Goal: Task Accomplishment & Management: Complete application form

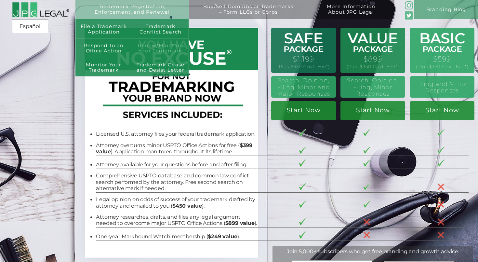
click at [150, 41] on link "Renew/Maintain Your Trademark" at bounding box center [160, 47] width 57 height 19
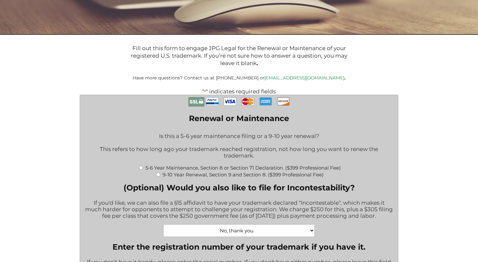
scroll to position [94, 0]
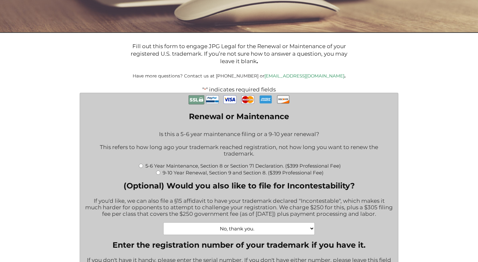
click at [158, 173] on input "9-10 Year Renewal, Section 9 and Section 8. ($399 Professional Fee)" at bounding box center [158, 173] width 4 height 4
radio input "true"
type input "$1,064.00"
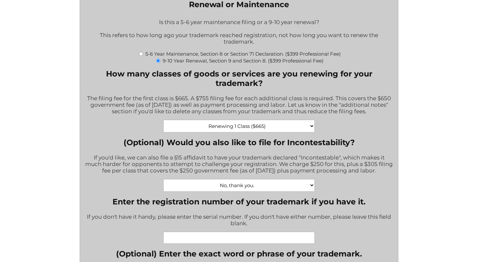
scroll to position [206, 0]
click at [189, 236] on input "Enter the registration number of your trademark if you have it." at bounding box center [239, 237] width 152 height 12
paste input "Number5044843"
drag, startPoint x: 240, startPoint y: 232, endPoint x: 158, endPoint y: 226, distance: 82.9
click at [158, 226] on div "Enter the registration number of your trademark if you have it. If you don't ha…" at bounding box center [239, 220] width 308 height 47
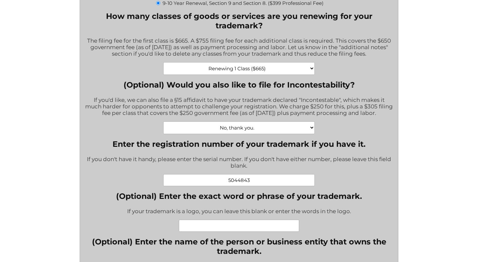
scroll to position [281, 0]
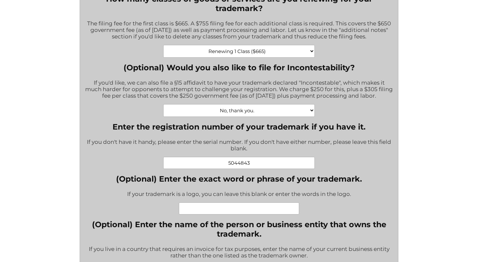
type input "5044843"
click at [204, 202] on input "(Optional) Enter the exact word or phrase of your trademark." at bounding box center [239, 208] width 120 height 12
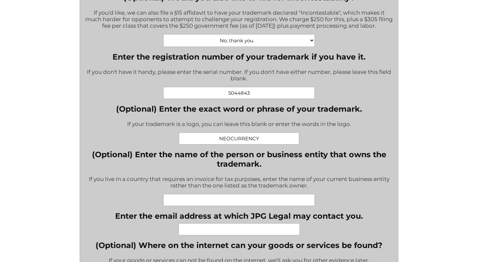
scroll to position [351, 0]
type input "NEOCURRENCY"
click at [223, 226] on input "Enter the email address at which JPG Legal may contact you." at bounding box center [239, 229] width 121 height 12
paste input "geoff.miller@neocurrency.com"
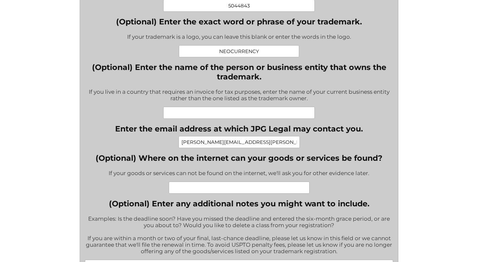
scroll to position [452, 0]
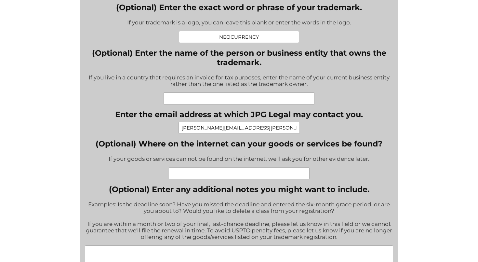
type input "geoff.miller@neocurrency.com"
click at [225, 169] on input "(Optional) Where on the internet can your goods or services be found?" at bounding box center [239, 173] width 141 height 12
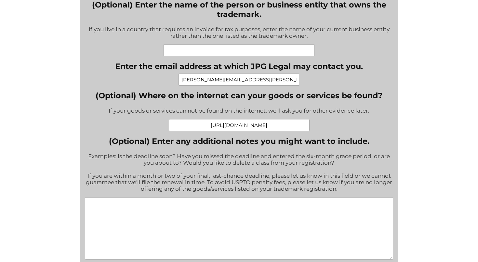
scroll to position [528, 0]
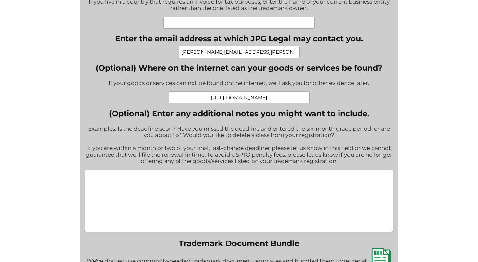
type input "https://neocurrency.com"
click at [196, 181] on textarea "(Optional) Enter any additional notes you might want to include." at bounding box center [239, 201] width 308 height 62
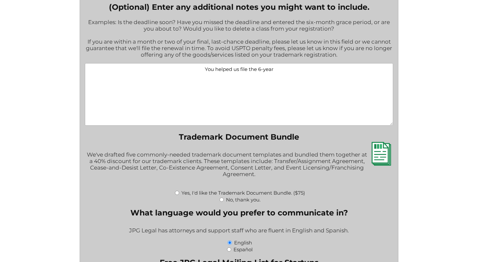
scroll to position [631, 0]
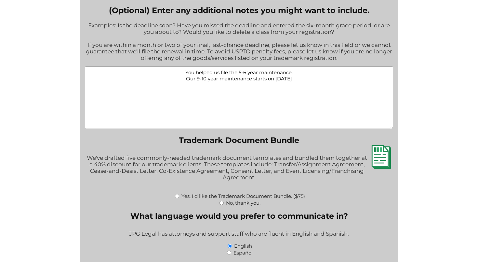
click at [258, 72] on textarea "You helped us file the 5-6 year maintenance. Our 9-10 year maintenance starts o…" at bounding box center [239, 97] width 308 height 62
click at [314, 74] on textarea "You helped us file the 5-6 year maintenance. Our 9-10 year maintenance first fi…" at bounding box center [239, 97] width 308 height 62
type textarea "You helped us file the 5-6 year maintenance. Our 9-10 year maintenance first fi…"
click at [222, 201] on input "No, thank you." at bounding box center [222, 203] width 4 height 4
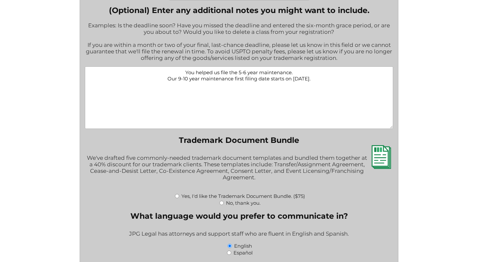
radio input "true"
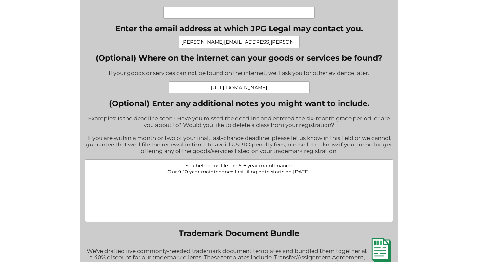
scroll to position [545, 0]
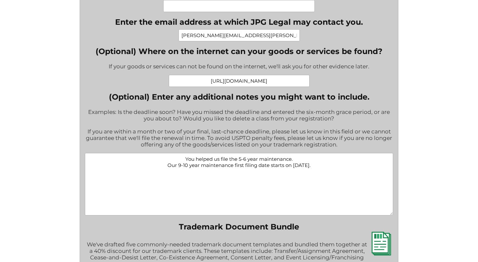
click at [323, 161] on textarea "You helped us file the 5-6 year maintenance. Our 9-10 year maintenance first fi…" at bounding box center [239, 184] width 308 height 62
paste textarea "Pseudo MarkNEO CURRENCY"
click at [260, 167] on textarea "You helped us file the 5-6 year maintenance. Our 9-10 year maintenance first fi…" at bounding box center [239, 184] width 308 height 62
click at [295, 168] on textarea "You helped us file the 5-6 year maintenance. Our 9-10 year maintenance first fi…" at bounding box center [239, 184] width 308 height 62
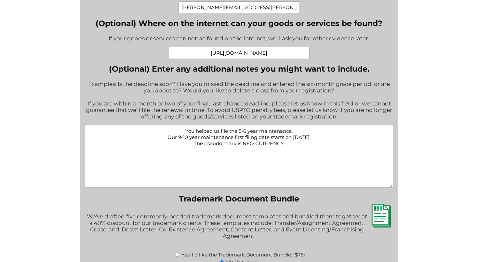
scroll to position [573, 0]
click at [301, 127] on textarea "You helped us file the 5-6 year maintenance. Our 9-10 year maintenance first fi…" at bounding box center [239, 156] width 308 height 62
click at [320, 133] on textarea "You helped us file the 5-6 year maintenance back in 2021. Our 9-10 year mainten…" at bounding box center [239, 156] width 308 height 62
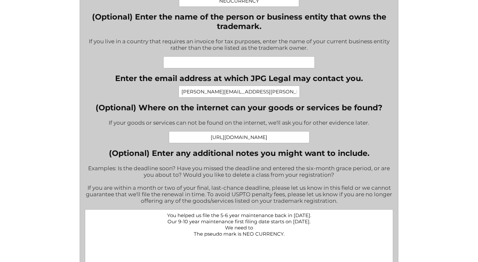
scroll to position [596, 0]
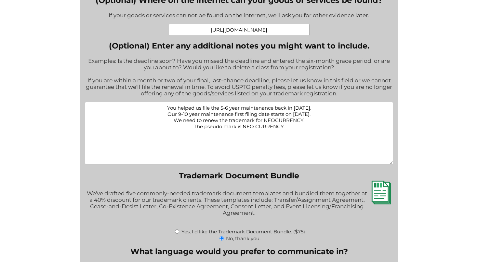
click at [297, 123] on textarea "You helped us file the 5-6 year maintenance back in 2021. Our 9-10 year mainten…" at bounding box center [239, 133] width 308 height 62
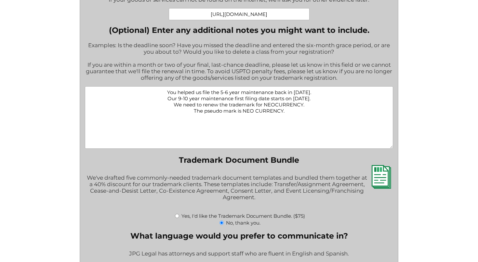
scroll to position [597, 0]
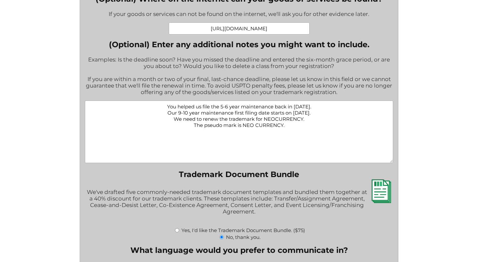
click at [319, 111] on textarea "You helped us file the 5-6 year maintenance back in 2021. Our 9-10 year mainten…" at bounding box center [239, 132] width 308 height 62
click at [264, 108] on textarea "You helped us file the 5-6 year maintenance back in 2021. Our 9-10 year mainten…" at bounding box center [239, 132] width 308 height 62
click at [312, 119] on textarea "You helped us file the 5-6 year maintenance back in 2021. Our 9-10 year mainten…" at bounding box center [239, 132] width 308 height 62
paste textarea "geoff.miller@neocurrency.com"
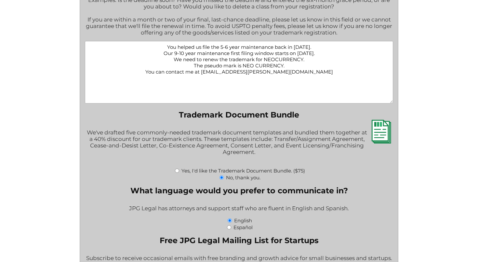
scroll to position [656, 0]
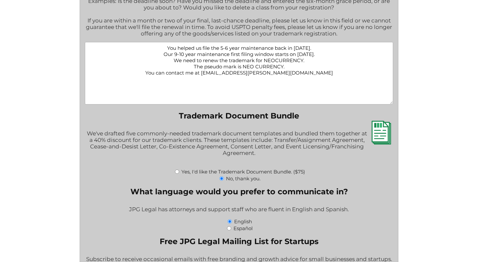
click at [315, 68] on textarea "You helped us file the 5-6 year maintenance back in 2021. Our 9-10 year mainten…" at bounding box center [239, 73] width 308 height 62
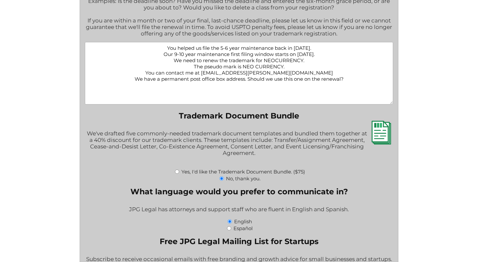
paste textarea "NeoCurrency 200 S. Barrington Ave. #49337 Los Angeles, CA 90049"
click at [202, 88] on textarea "You helped us file the 5-6 year maintenance back in 2021. Our 9-10 year mainten…" at bounding box center [239, 73] width 308 height 62
click at [215, 88] on textarea "You helped us file the 5-6 year maintenance back in 2021. Our 9-10 year mainten…" at bounding box center [239, 73] width 308 height 62
click at [214, 88] on textarea "You helped us file the 5-6 year maintenance back in 2021. Our 9-10 year mainten…" at bounding box center [239, 73] width 308 height 62
click at [327, 81] on textarea "You helped us file the 5-6 year maintenance back in 2021. Our 9-10 year mainten…" at bounding box center [239, 73] width 308 height 62
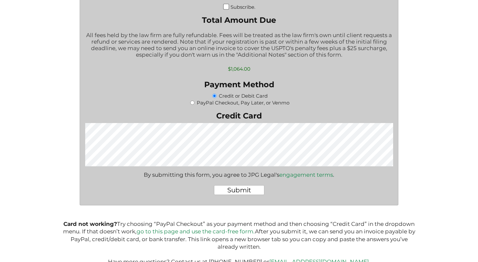
scroll to position [951, 0]
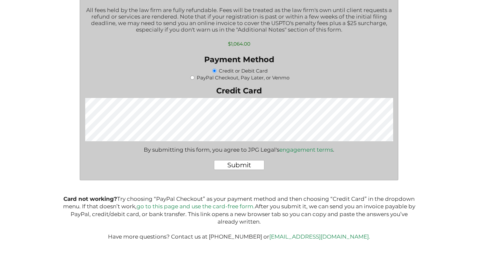
type textarea "You helped us file the 5-6 year maintenance back in 2021. Our 9-10 year mainten…"
click at [243, 160] on input "Submit" at bounding box center [239, 165] width 50 height 10
